Goal: Task Accomplishment & Management: Manage account settings

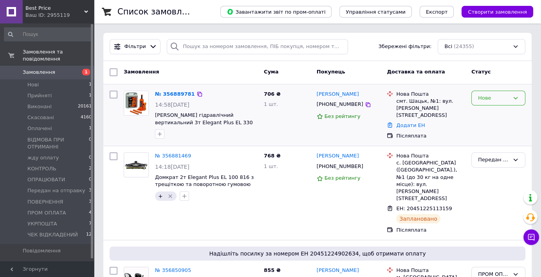
drag, startPoint x: 484, startPoint y: 94, endPoint x: 485, endPoint y: 103, distance: 8.7
click at [484, 95] on div "Нове" at bounding box center [493, 98] width 31 height 8
click at [489, 115] on li "Прийнято" at bounding box center [497, 114] width 53 height 14
click at [168, 92] on link "№ 356889781" at bounding box center [173, 94] width 36 height 6
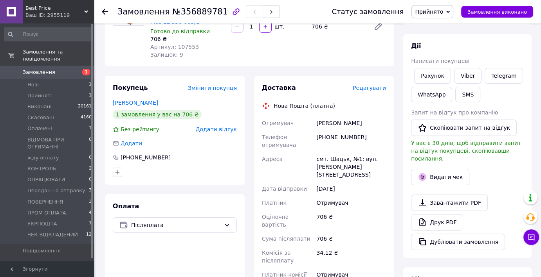
scroll to position [117, 0]
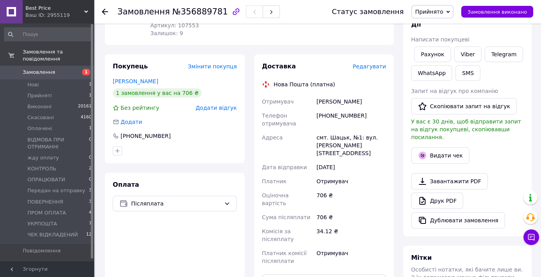
click at [31, 5] on span "Best Price" at bounding box center [54, 8] width 59 height 7
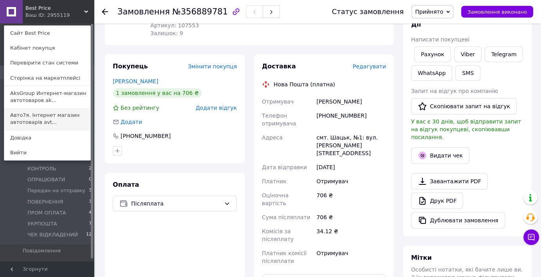
click at [27, 115] on link "Авто7я. Інтернет магазин автотоварів avt..." at bounding box center [47, 119] width 86 height 22
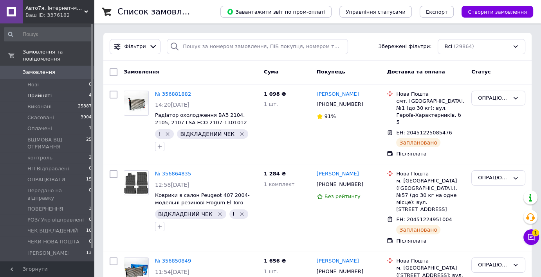
click at [50, 90] on li "Прийняті 4" at bounding box center [48, 95] width 96 height 11
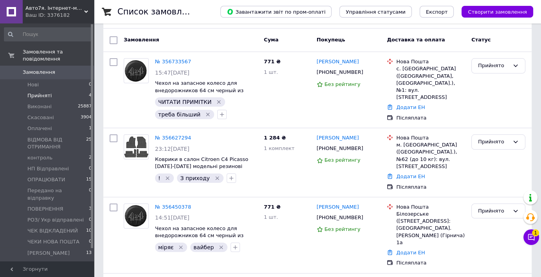
scroll to position [122, 0]
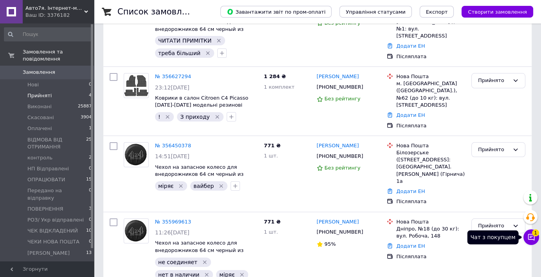
click at [529, 234] on icon at bounding box center [531, 237] width 8 height 8
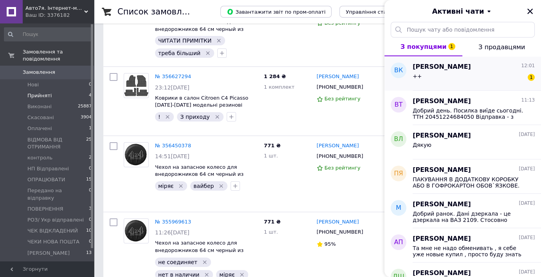
click at [454, 67] on span "Владислав Корольов" at bounding box center [441, 67] width 58 height 9
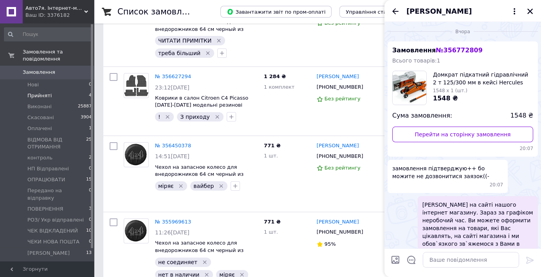
scroll to position [0, 0]
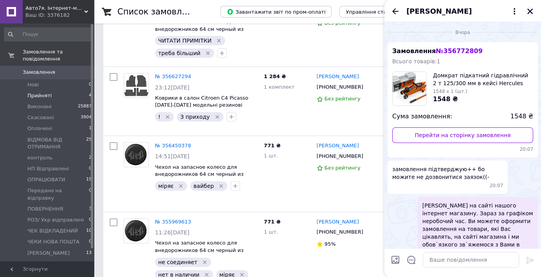
click at [529, 11] on icon "Закрити" at bounding box center [529, 11] width 5 height 5
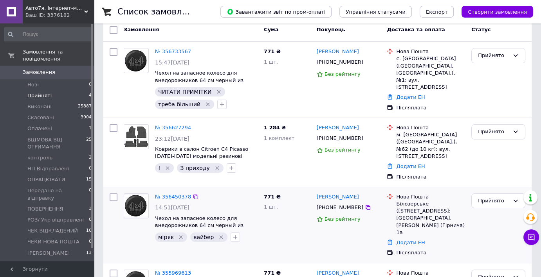
scroll to position [43, 0]
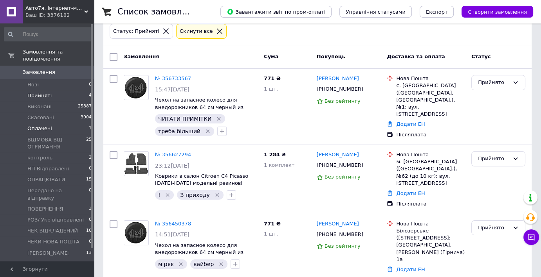
click at [40, 125] on span "Оплачені" at bounding box center [39, 128] width 25 height 7
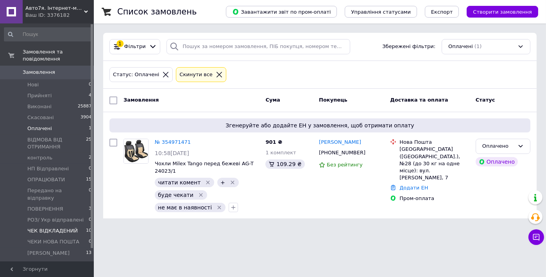
click at [45, 228] on span "ЧЕК ВІДКЛАДЕНИЙ" at bounding box center [52, 231] width 50 height 7
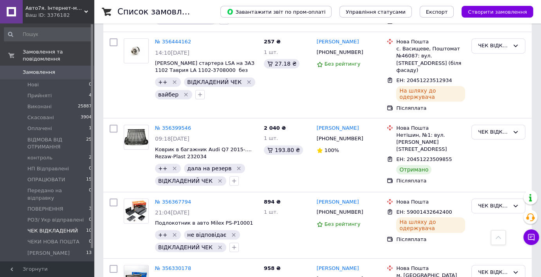
scroll to position [313, 0]
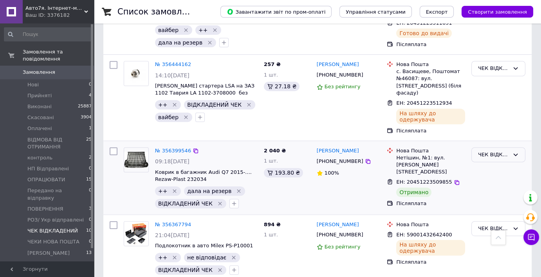
click at [492, 151] on div "ЧЕК ВІДКЛАДЕНИЙ" at bounding box center [493, 155] width 31 height 8
click at [485, 178] on li "Виконано" at bounding box center [497, 185] width 53 height 14
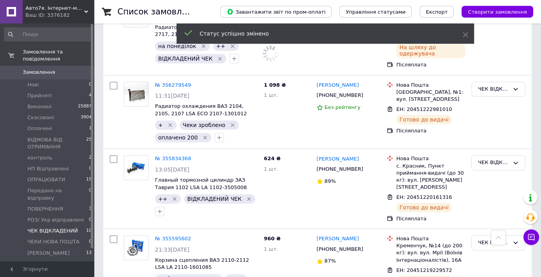
scroll to position [602, 0]
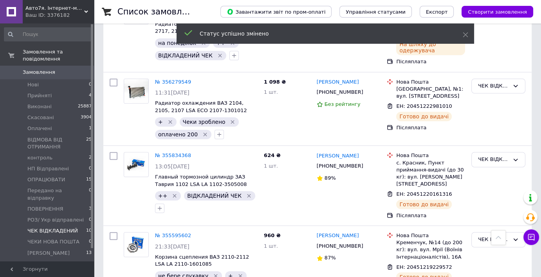
drag, startPoint x: 33, startPoint y: 7, endPoint x: 36, endPoint y: 15, distance: 9.2
click at [34, 7] on span "Авто7я. Інтернет-магазин автотоварів avto7ya.com.ua" at bounding box center [54, 8] width 59 height 7
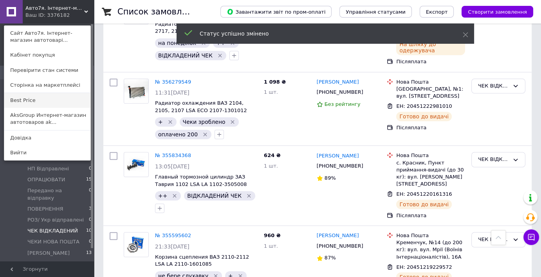
click at [24, 102] on link "Best Price" at bounding box center [47, 100] width 86 height 15
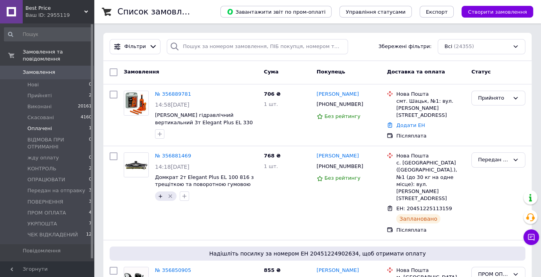
click at [48, 125] on span "Оплачені" at bounding box center [39, 128] width 25 height 7
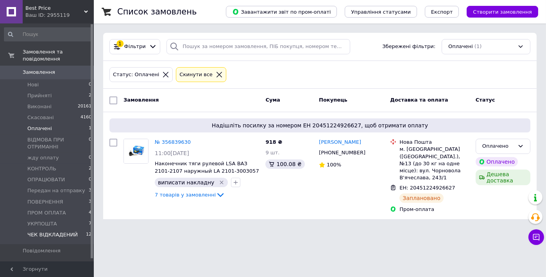
click at [43, 232] on span "ЧЕК ВІДКЛАДЕНИЙ" at bounding box center [52, 235] width 50 height 7
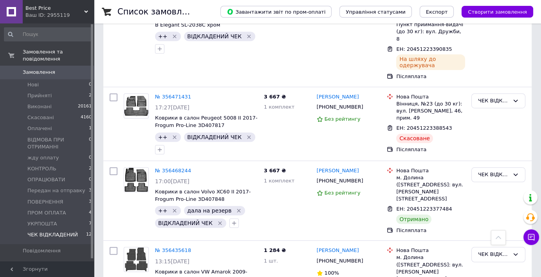
scroll to position [548, 0]
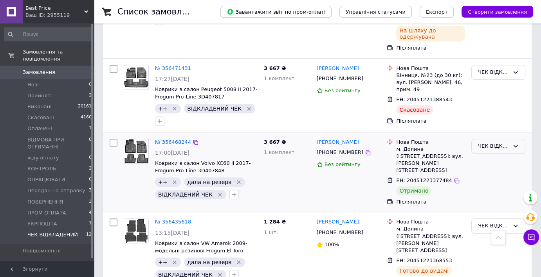
click at [497, 142] on div "ЧЕК ВІДКЛАДЕНИЙ" at bounding box center [493, 146] width 31 height 8
click at [492, 170] on li "Виконано" at bounding box center [497, 177] width 53 height 14
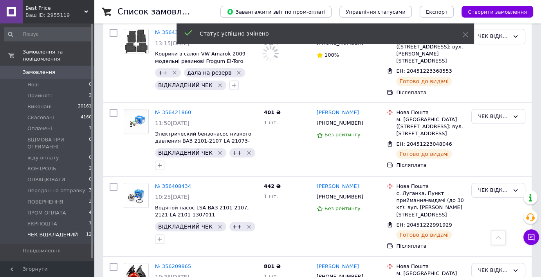
scroll to position [764, 0]
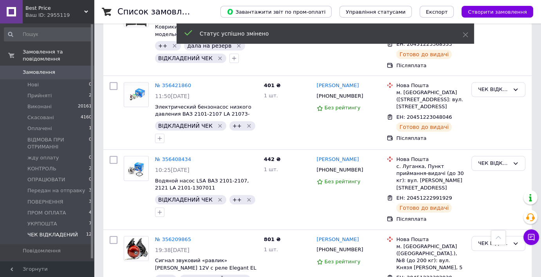
click at [36, 8] on span "Best Price" at bounding box center [54, 8] width 59 height 7
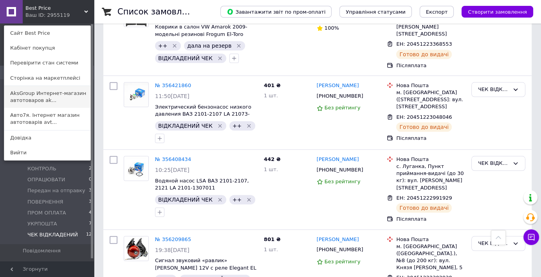
click at [23, 94] on link "AksGroup Интернет-магазин автотоваров ak..." at bounding box center [47, 97] width 86 height 22
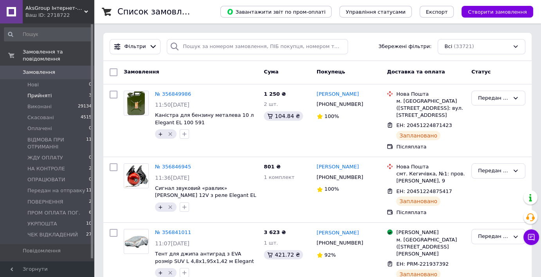
click at [43, 92] on span "Прийняті" at bounding box center [39, 95] width 24 height 7
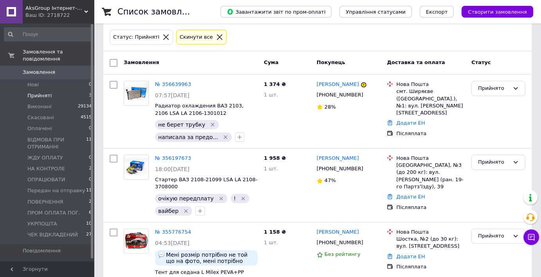
scroll to position [83, 0]
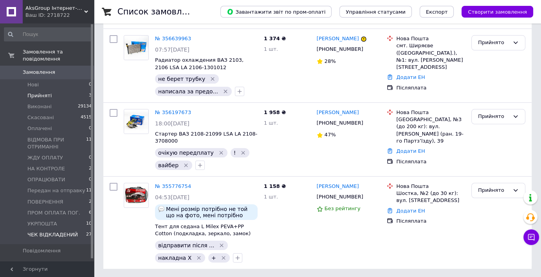
drag, startPoint x: 48, startPoint y: 226, endPoint x: 52, endPoint y: 223, distance: 5.3
click at [49, 232] on span "ЧЕК ВІДКЛАДЕНИЙ" at bounding box center [52, 235] width 50 height 7
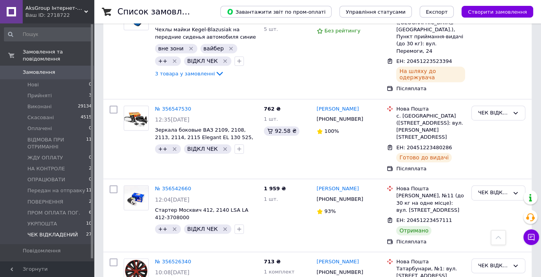
scroll to position [1095, 0]
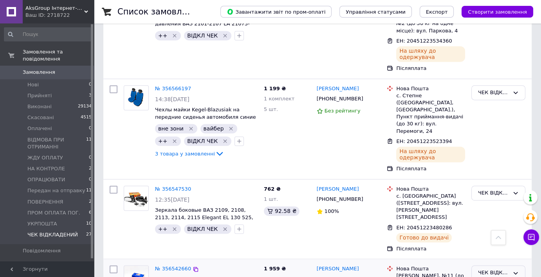
drag, startPoint x: 490, startPoint y: 128, endPoint x: 491, endPoint y: 135, distance: 6.8
click at [490, 269] on div "ЧЕК ВІДКЛАДЕНИЙ" at bounding box center [493, 273] width 31 height 8
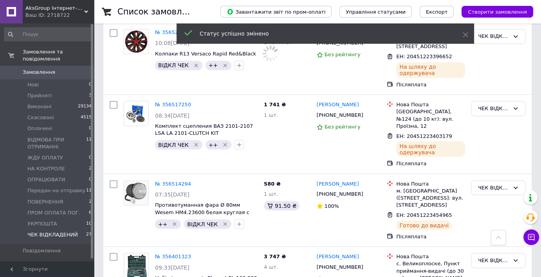
scroll to position [1410, 0]
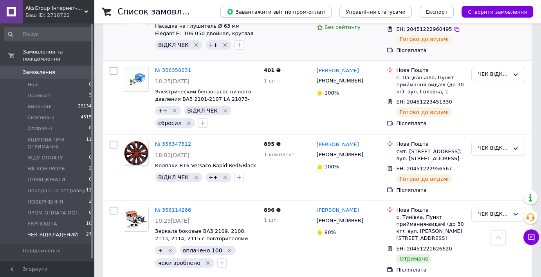
scroll to position [274, 0]
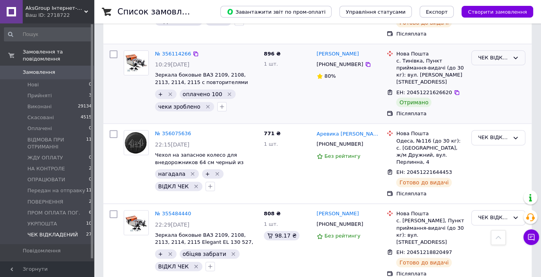
click at [488, 55] on div "ЧЕК ВІДКЛАДЕНИЙ" at bounding box center [493, 58] width 31 height 8
click at [489, 86] on li "Виконано" at bounding box center [497, 88] width 53 height 14
click at [171, 131] on link "№ 356075636" at bounding box center [173, 134] width 36 height 6
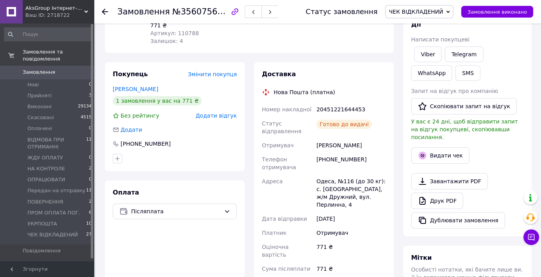
scroll to position [39, 0]
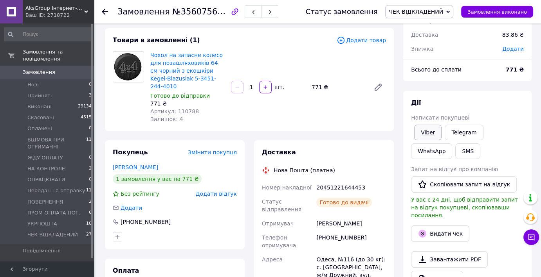
click at [427, 132] on link "Viber" at bounding box center [427, 133] width 27 height 16
click at [423, 131] on link "Viber" at bounding box center [427, 133] width 27 height 16
click at [36, 92] on span "Прийняті" at bounding box center [39, 95] width 24 height 7
